Goal: Navigation & Orientation: Go to known website

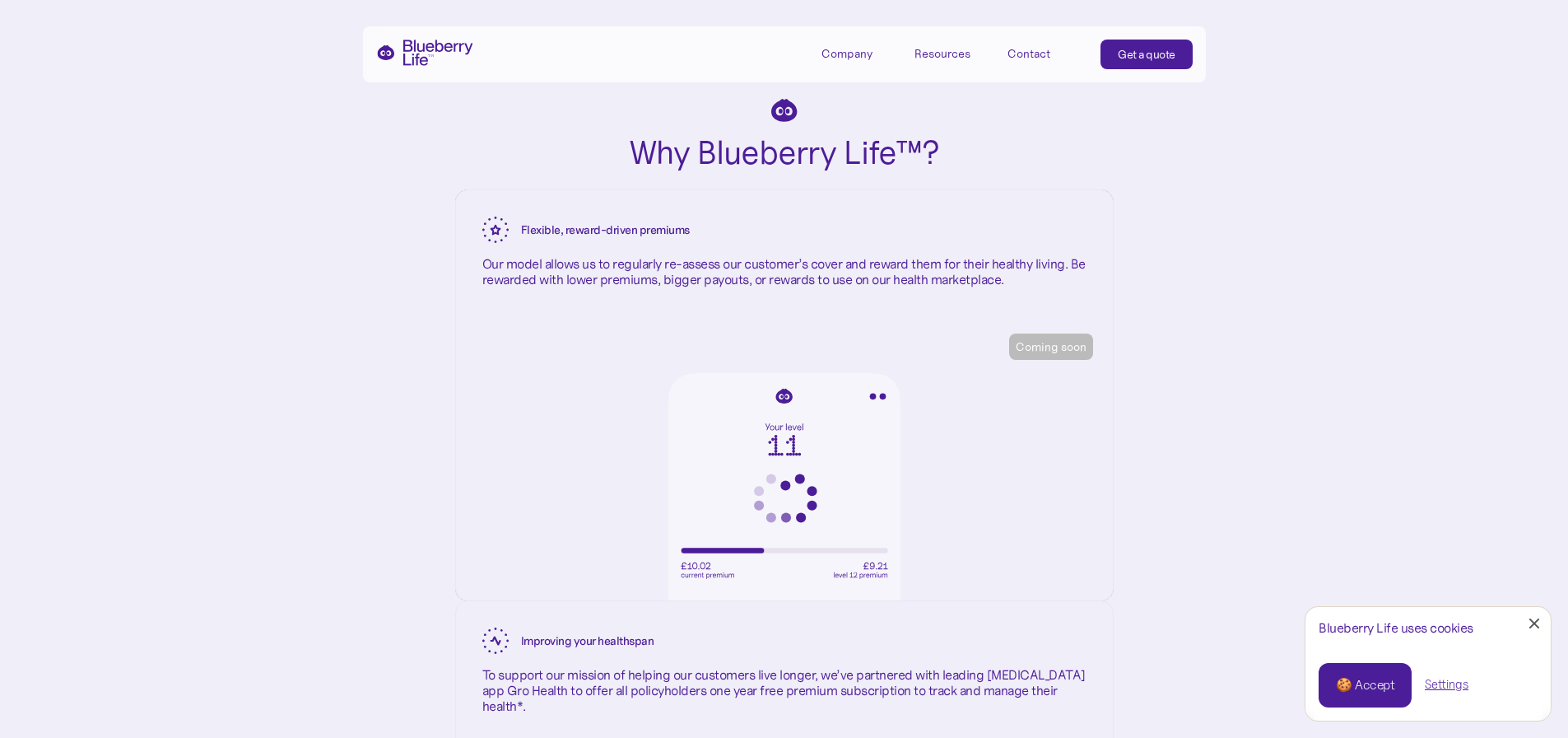
scroll to position [3128, 0]
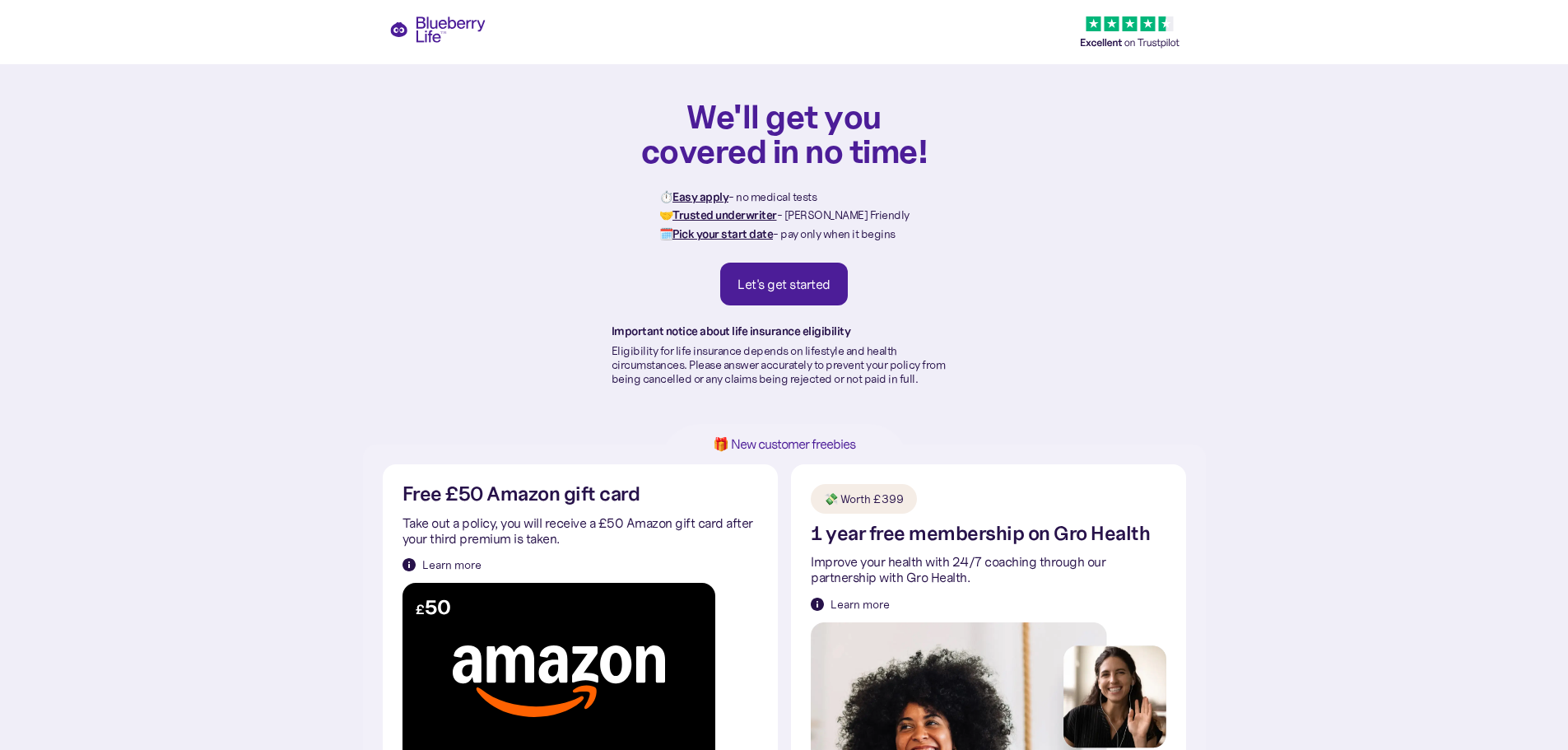
scroll to position [329, 0]
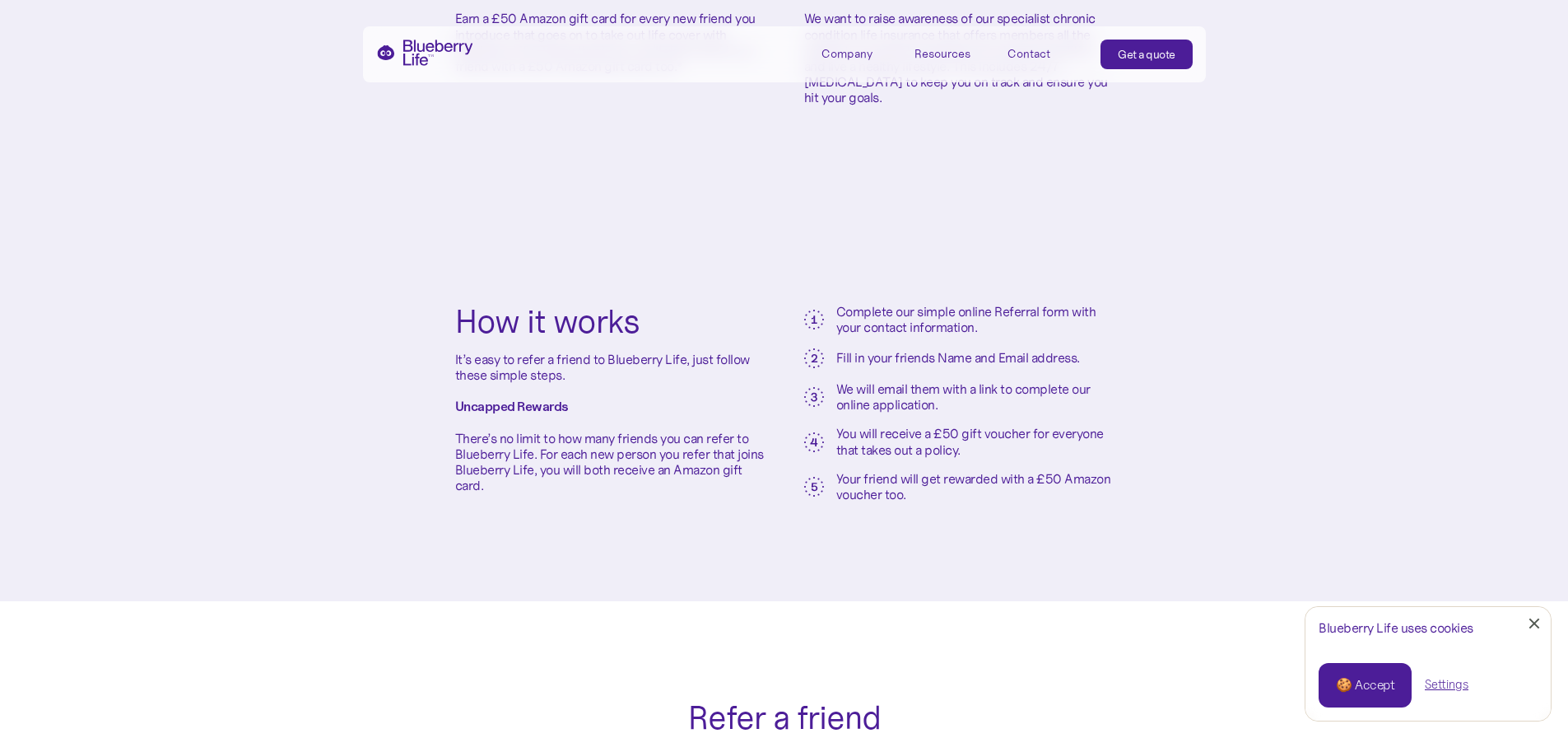
scroll to position [494, 0]
